Goal: Task Accomplishment & Management: Use online tool/utility

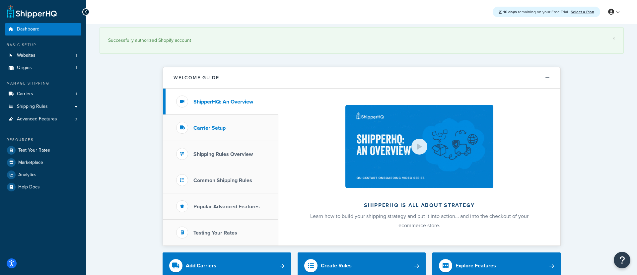
click at [211, 125] on h3 "Carrier Setup" at bounding box center [210, 128] width 32 height 6
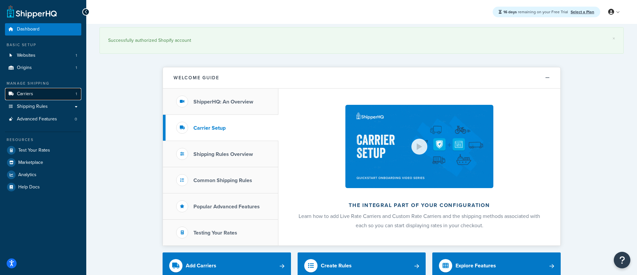
click at [25, 93] on span "Carriers" at bounding box center [25, 94] width 16 height 6
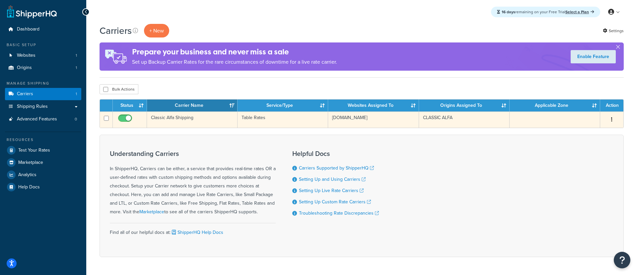
click at [187, 119] on td "Classic Alfa Shipping" at bounding box center [192, 120] width 91 height 16
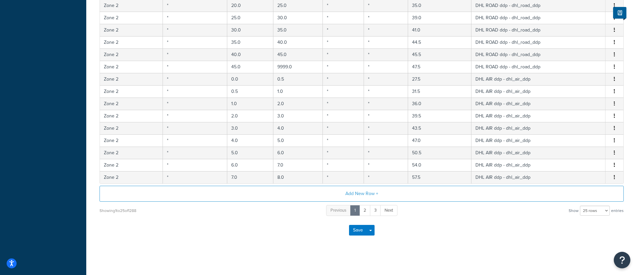
scroll to position [264, 0]
click at [604, 206] on select "10 rows 15 rows 25 rows 50 rows 100 rows 1000 rows" at bounding box center [595, 209] width 30 height 10
select select "1000"
click at [581, 204] on select "10 rows 15 rows 25 rows 50 rows 100 rows 1000 rows" at bounding box center [595, 209] width 30 height 10
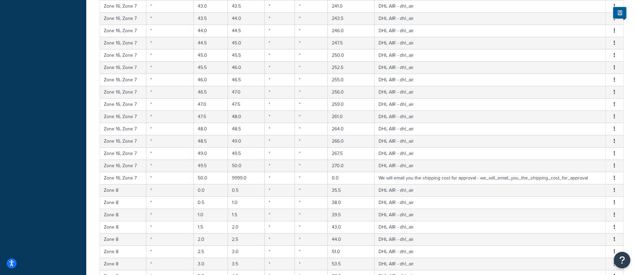
scroll to position [7774, 0]
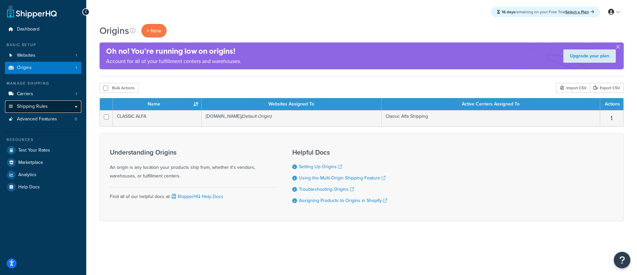
click at [75, 107] on link "Shipping Rules" at bounding box center [43, 107] width 76 height 12
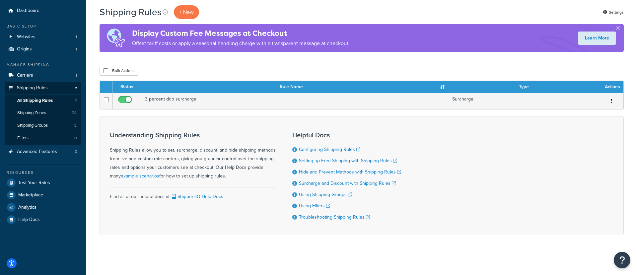
scroll to position [19, 0]
click at [30, 183] on span "Test Your Rates" at bounding box center [34, 183] width 32 height 6
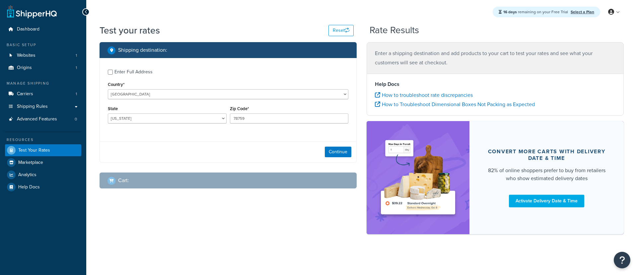
select select "[GEOGRAPHIC_DATA]"
